Goal: Entertainment & Leisure: Consume media (video, audio)

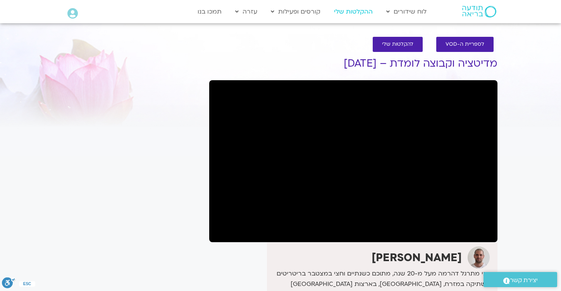
click at [345, 14] on link "ההקלטות שלי" at bounding box center [353, 11] width 46 height 15
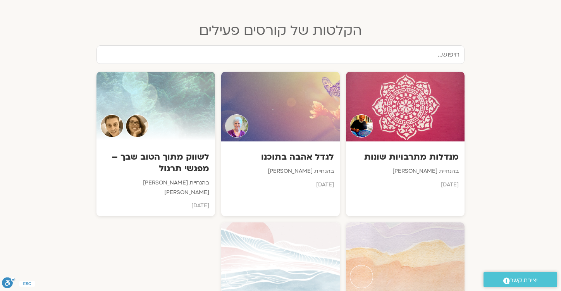
scroll to position [364, 0]
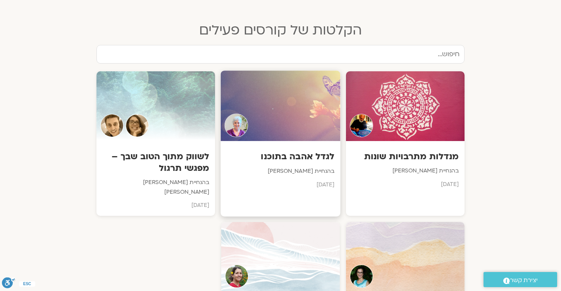
click at [301, 155] on h3 "לגדל אהבה בתוכנו" at bounding box center [281, 157] width 108 height 12
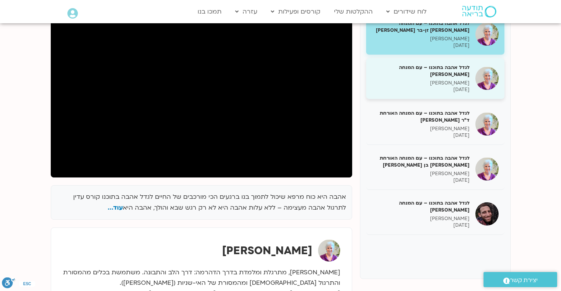
scroll to position [120, 0]
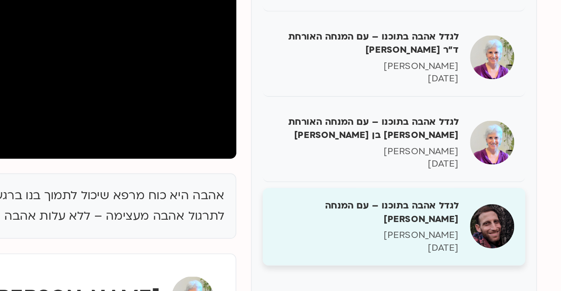
click at [452, 215] on p "בן קמינסקי" at bounding box center [421, 214] width 98 height 7
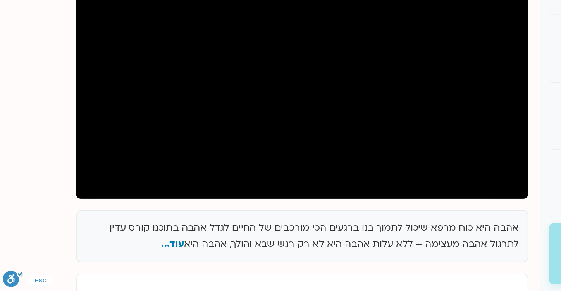
scroll to position [65, 0]
